Goal: Information Seeking & Learning: Learn about a topic

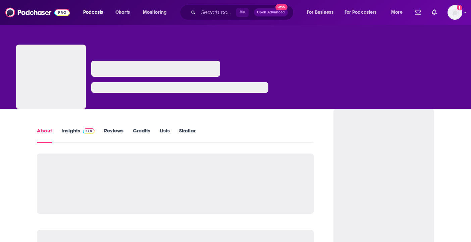
click at [80, 132] on span at bounding box center [87, 130] width 14 height 6
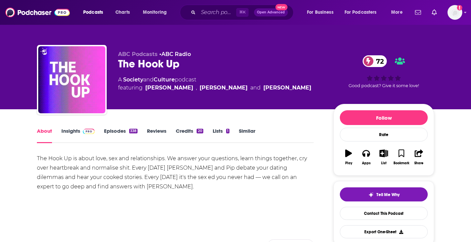
click at [83, 134] on link "Insights" at bounding box center [77, 135] width 33 height 15
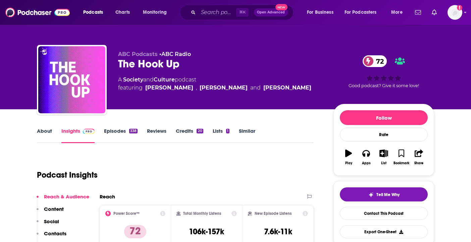
scroll to position [17, 0]
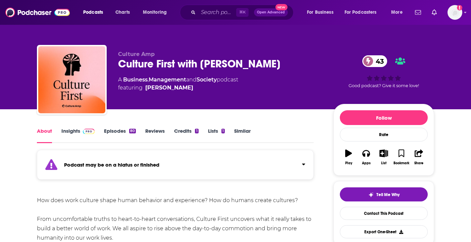
click at [98, 158] on div "Podcast may be on a hiatus or finished" at bounding box center [175, 165] width 277 height 30
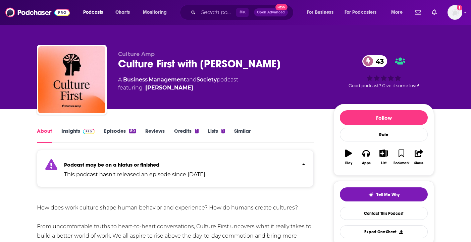
click at [84, 137] on link "Insights" at bounding box center [77, 135] width 33 height 15
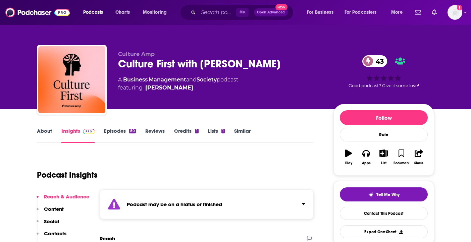
click at [125, 203] on div "Podcast may be on a hiatus or finished" at bounding box center [207, 204] width 214 height 30
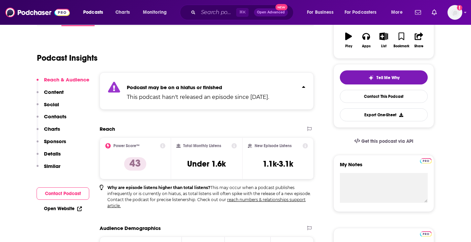
scroll to position [118, 0]
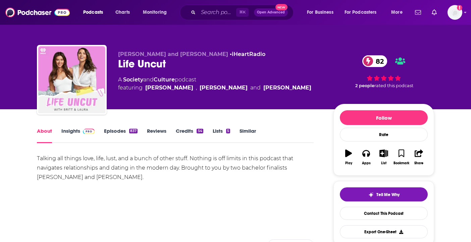
click at [80, 133] on span at bounding box center [87, 131] width 14 height 6
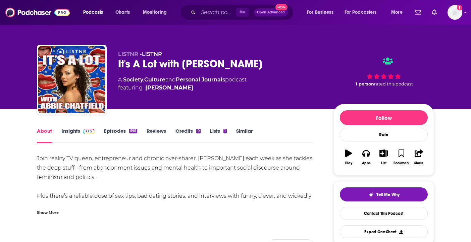
click at [80, 131] on span at bounding box center [87, 131] width 14 height 6
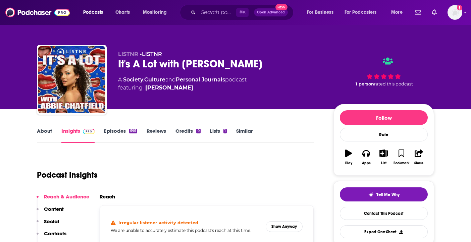
scroll to position [43, 0]
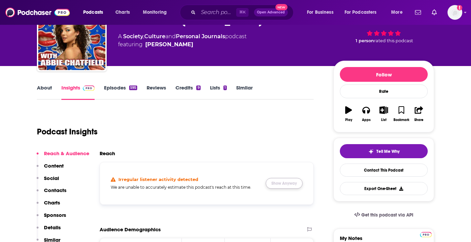
click at [283, 184] on button "Show Anyway" at bounding box center [284, 183] width 37 height 11
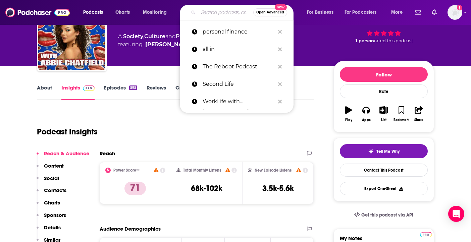
click at [216, 12] on input "Search podcasts, credits, & more..." at bounding box center [225, 12] width 55 height 11
paste input "The Imperfects Podcast"
type input "The Imperfects Podcast"
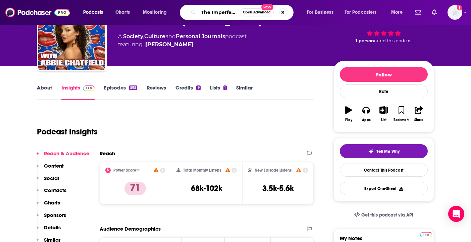
scroll to position [0, 23]
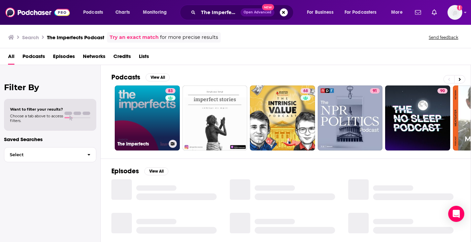
click at [175, 110] on div "83" at bounding box center [171, 114] width 12 height 52
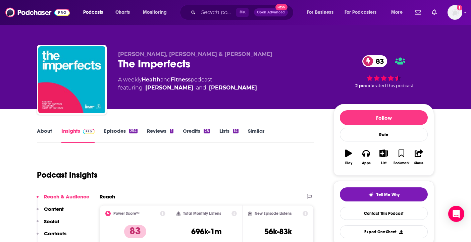
click at [417, 37] on div "Hugh van Cuylenburg, Ryan Shelton & Josh van Cuylenburg The Imperfects 83 A wee…" at bounding box center [235, 73] width 407 height 72
click at [219, 11] on input "Search podcasts, credits, & more..." at bounding box center [217, 12] width 38 height 11
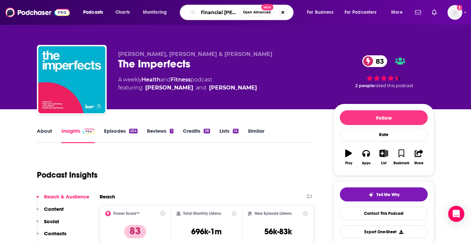
type input "financial time"
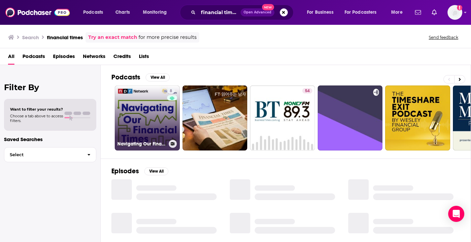
click at [153, 121] on link "8 Navigating Our Financial Times" at bounding box center [147, 117] width 65 height 65
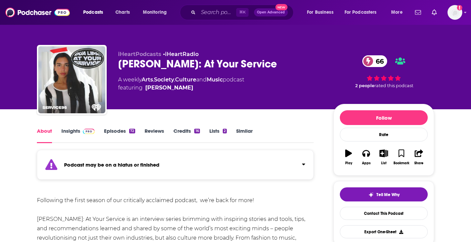
click at [91, 132] on img at bounding box center [89, 131] width 12 height 5
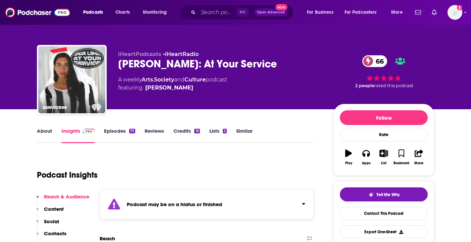
click at [136, 210] on div "Podcast may be on a hiatus or finished" at bounding box center [207, 204] width 214 height 30
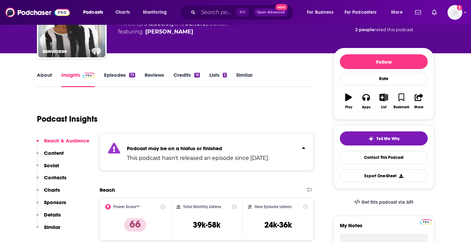
scroll to position [60, 0]
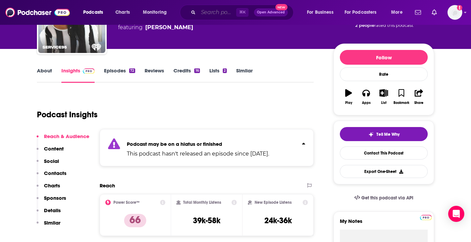
click at [226, 14] on input "Search podcasts, credits, & more..." at bounding box center [217, 12] width 38 height 11
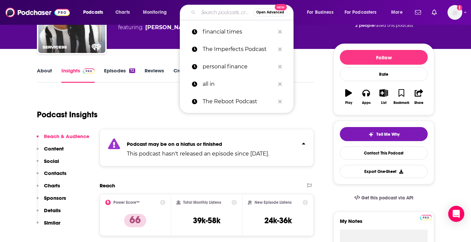
paste input "Your Next Podcast"
type input "Your Next Podcast"
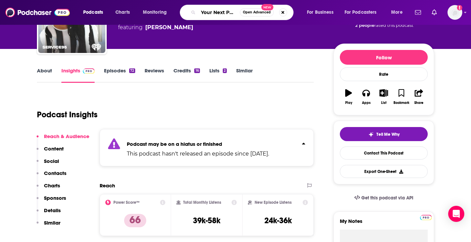
scroll to position [0, 10]
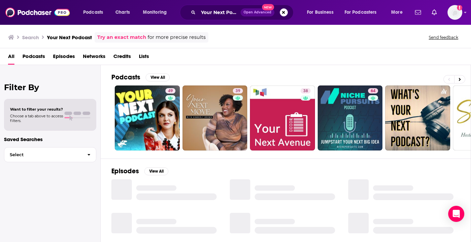
click at [160, 108] on div "Has guests" at bounding box center [170, 108] width 28 height 10
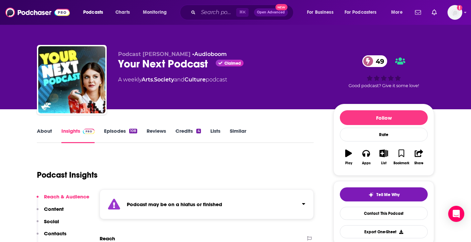
click at [134, 201] on strong "Podcast may be on a hiatus or finished" at bounding box center [174, 204] width 95 height 6
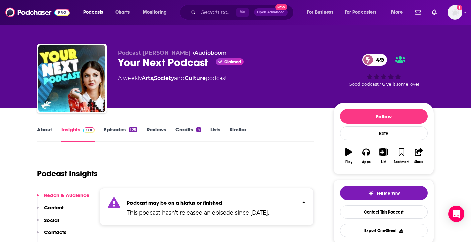
click at [112, 133] on link "Episodes 108" at bounding box center [120, 133] width 33 height 15
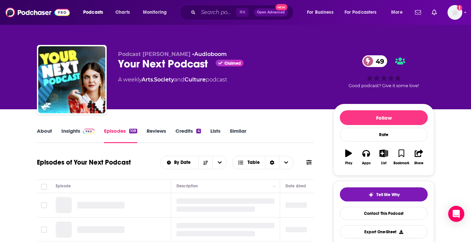
click at [88, 132] on img at bounding box center [89, 131] width 12 height 5
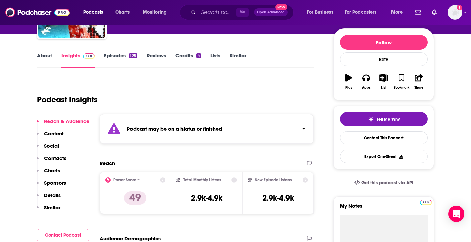
scroll to position [82, 0]
